Goal: Transaction & Acquisition: Purchase product/service

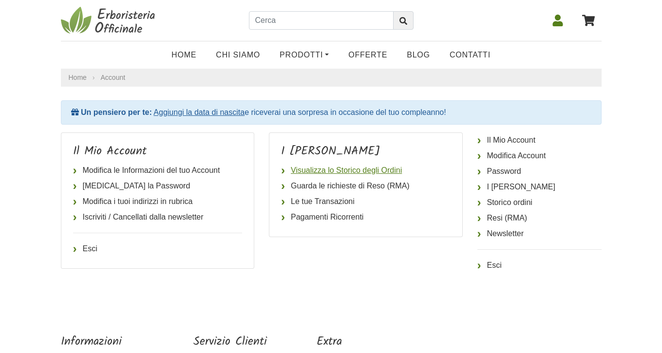
click at [374, 171] on link "Visualizza lo Storico degli Ordini" at bounding box center [365, 171] width 169 height 16
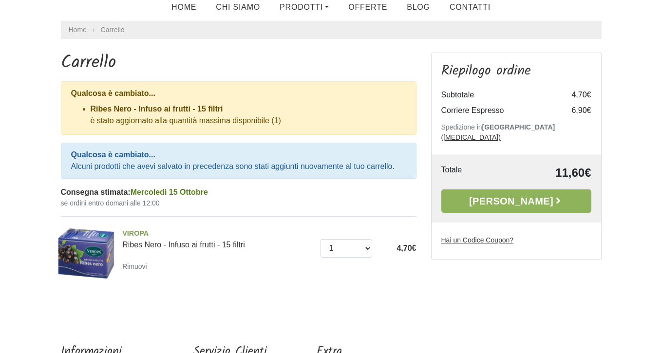
scroll to position [53, 0]
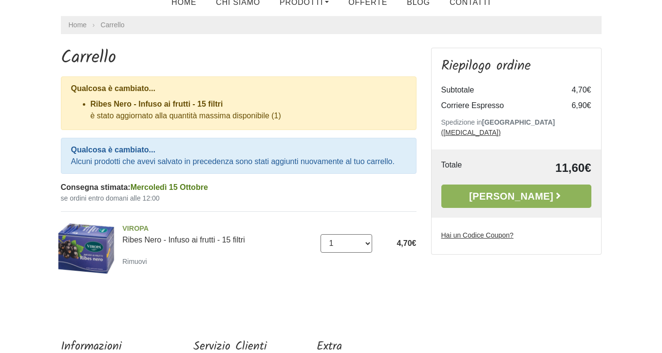
click at [368, 242] on select "0 (Rimuovi) 1" at bounding box center [346, 243] width 52 height 19
click at [335, 241] on select "0 (Rimuovi) 1" at bounding box center [346, 243] width 52 height 19
click at [320, 234] on select "0 (Rimuovi) 1" at bounding box center [346, 243] width 52 height 19
click at [327, 243] on select "0 (Rimuovi) 1" at bounding box center [346, 243] width 52 height 19
click at [160, 104] on strong "Ribes Nero - Infuso ai frutti - 15 filtri" at bounding box center [157, 104] width 132 height 8
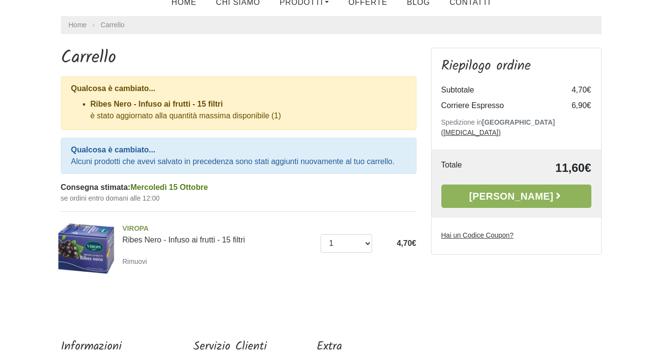
click at [405, 245] on span "4,70€" at bounding box center [405, 243] width 19 height 8
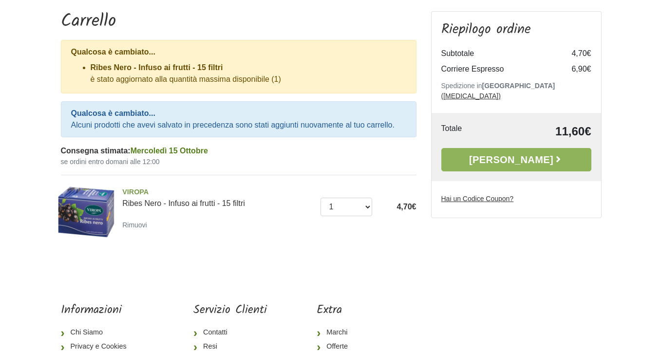
scroll to position [0, 0]
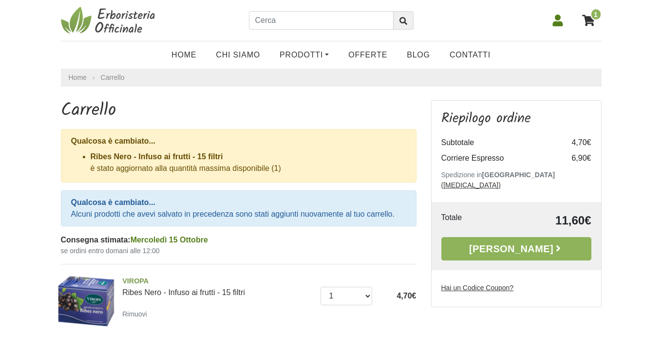
click at [590, 15] on icon at bounding box center [588, 20] width 13 height 13
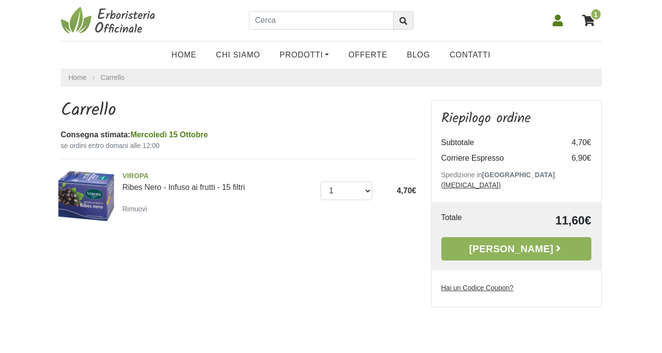
click at [95, 193] on img at bounding box center [86, 196] width 58 height 58
click at [133, 210] on small "Rimuovi" at bounding box center [134, 209] width 25 height 8
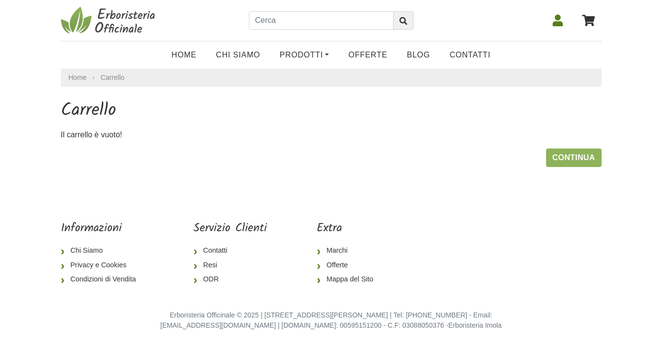
click at [557, 21] on icon at bounding box center [558, 21] width 12 height 12
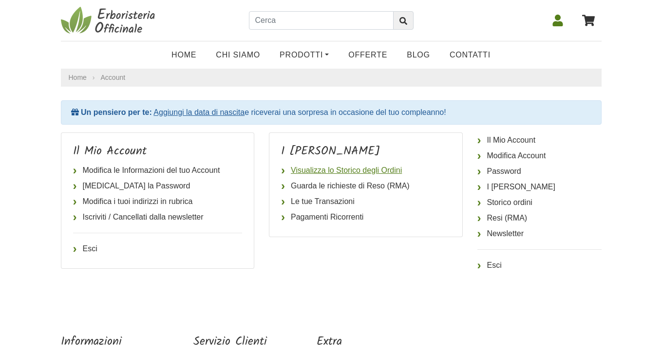
click at [309, 170] on link "Visualizza lo Storico degli Ordini" at bounding box center [365, 171] width 169 height 16
click at [588, 19] on icon at bounding box center [588, 20] width 13 height 11
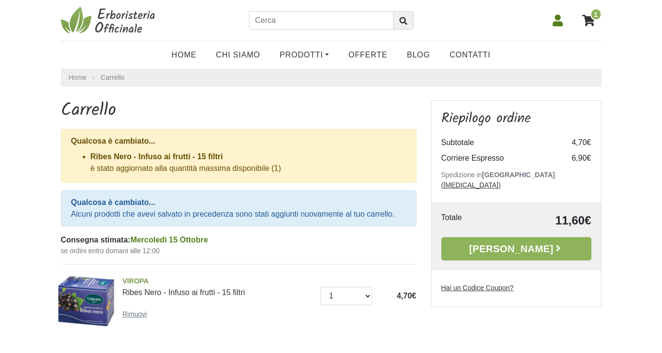
click at [139, 313] on small "Rimuovi" at bounding box center [134, 314] width 25 height 8
